Goal: Navigation & Orientation: Find specific page/section

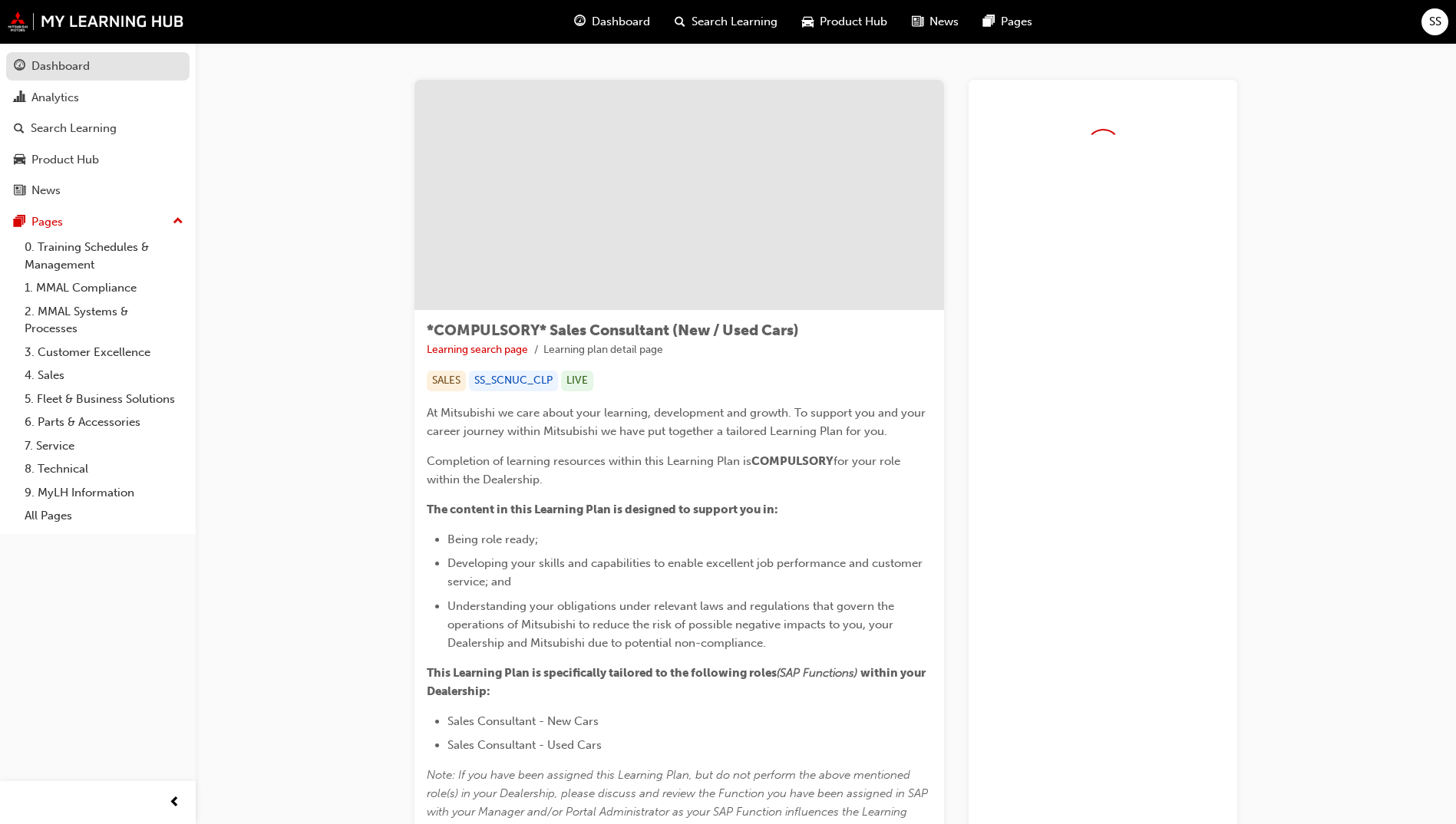
click at [116, 74] on div "Dashboard" at bounding box center [98, 66] width 168 height 19
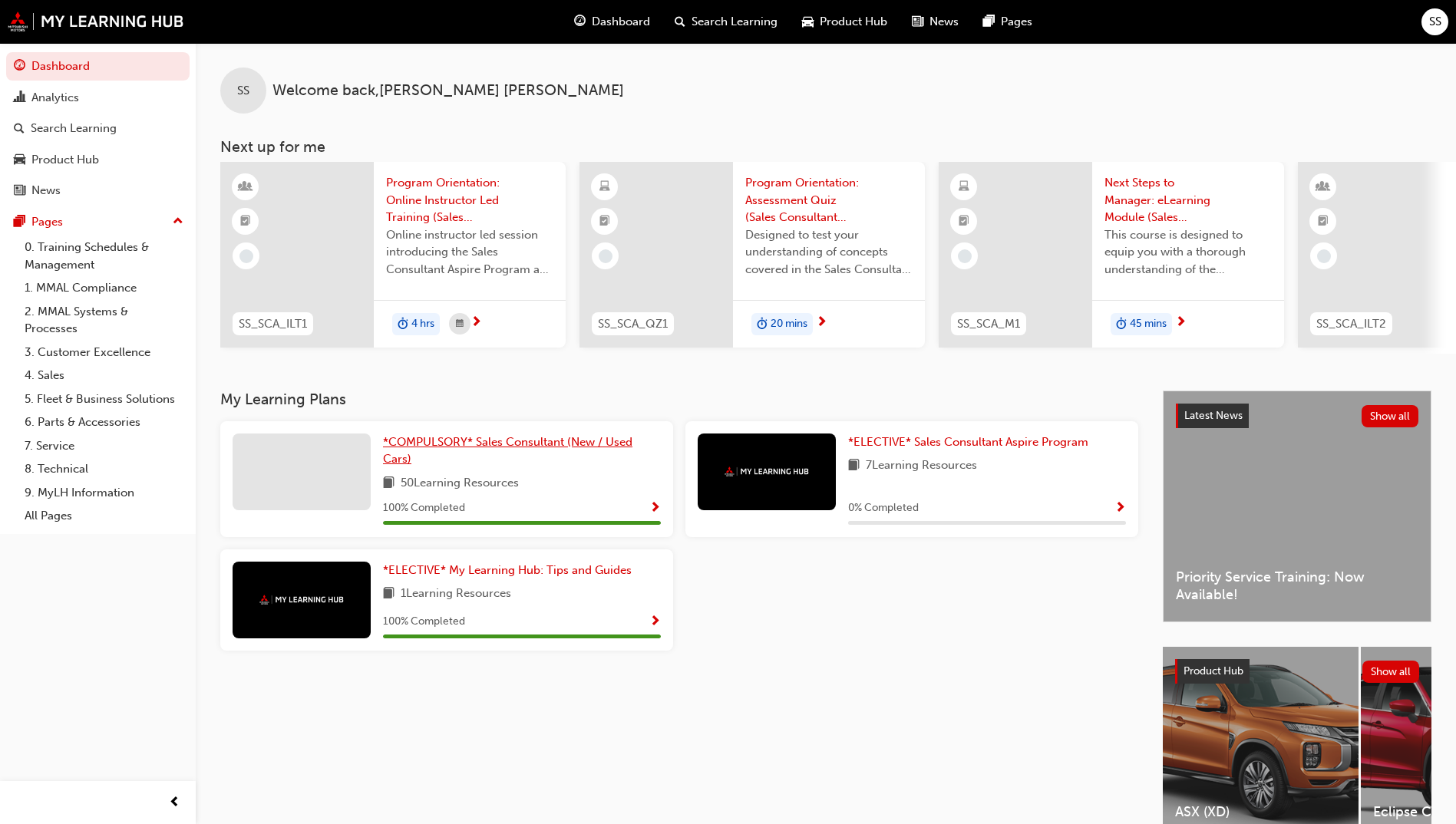
click at [560, 453] on span "*COMPULSORY* Sales Consultant (New / Used Cars)" at bounding box center [508, 451] width 250 height 31
